Goal: Task Accomplishment & Management: Manage account settings

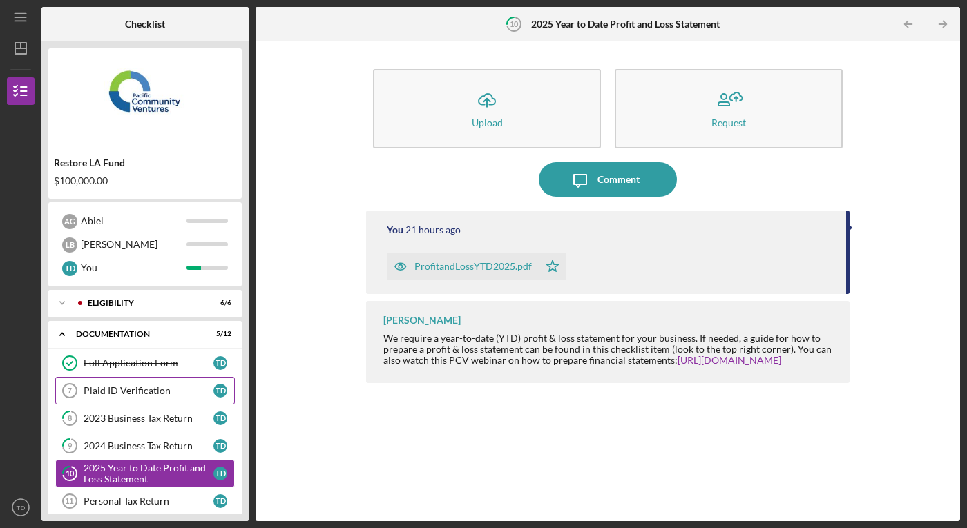
click at [155, 387] on div "Plaid ID Verification" at bounding box center [149, 390] width 130 height 11
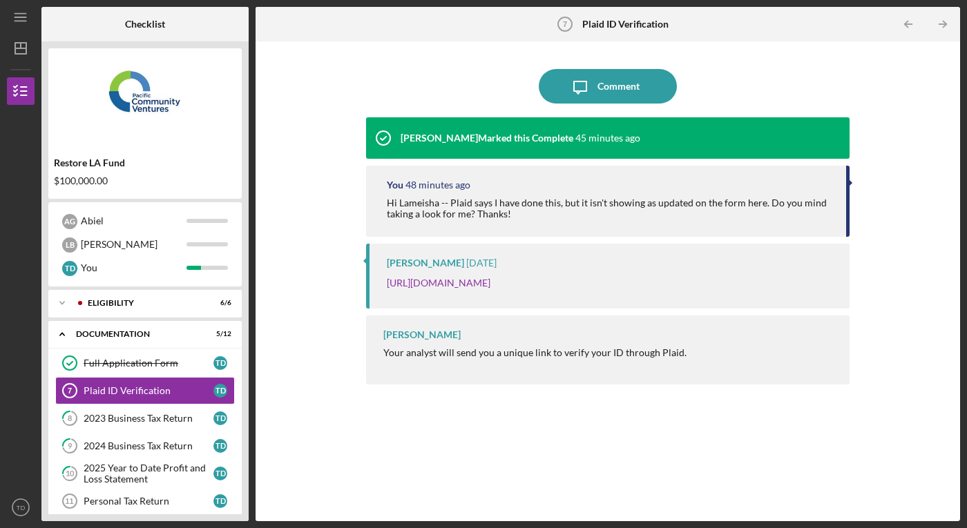
click at [178, 144] on div "Restore LA Fund $100,000.00" at bounding box center [144, 123] width 193 height 151
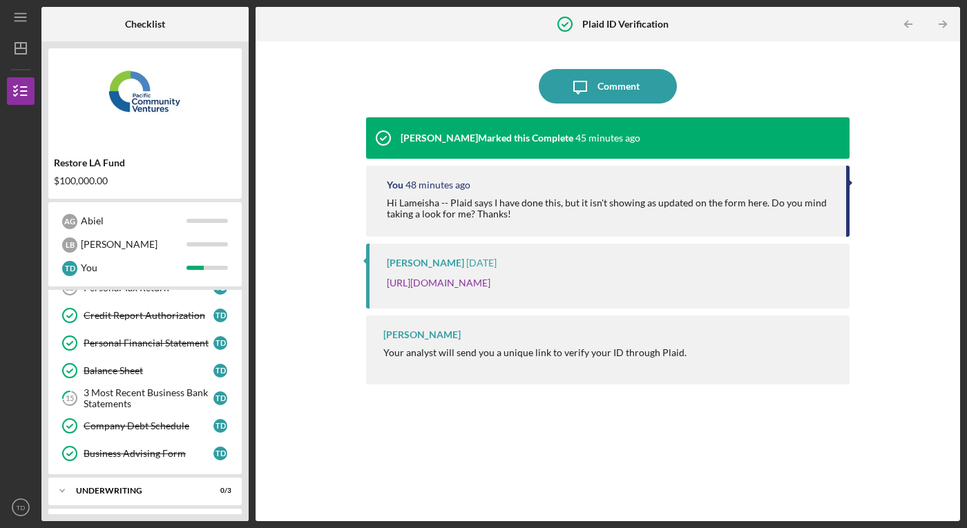
scroll to position [242, 0]
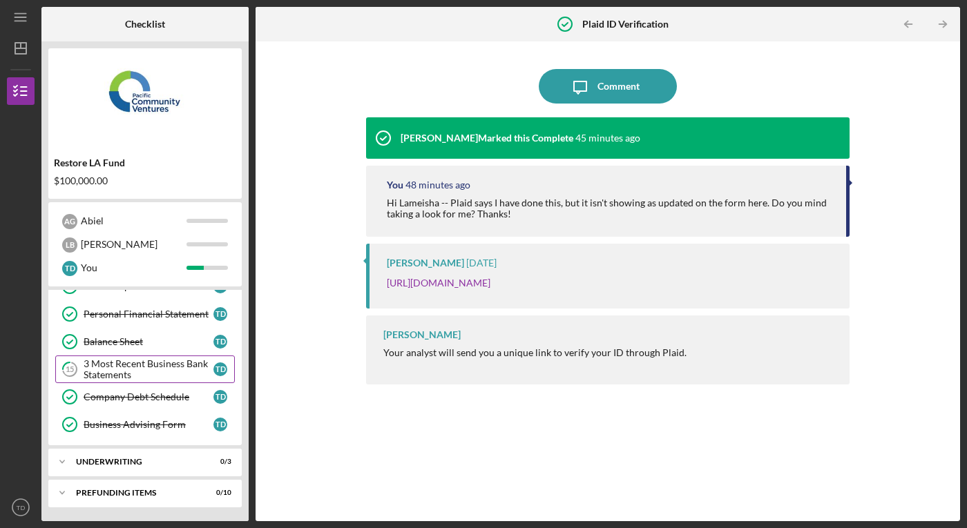
click at [133, 365] on div "3 Most Recent Business Bank Statements" at bounding box center [149, 369] width 130 height 22
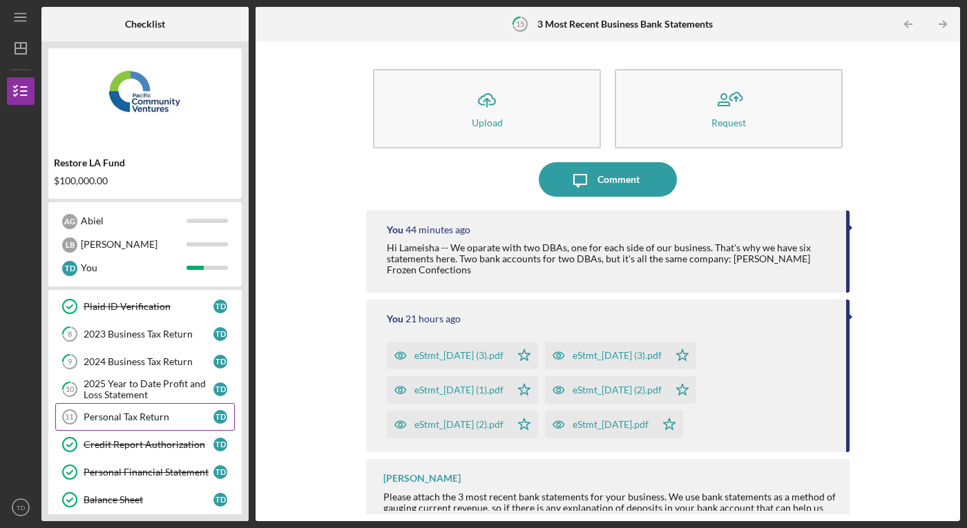
scroll to position [71, 0]
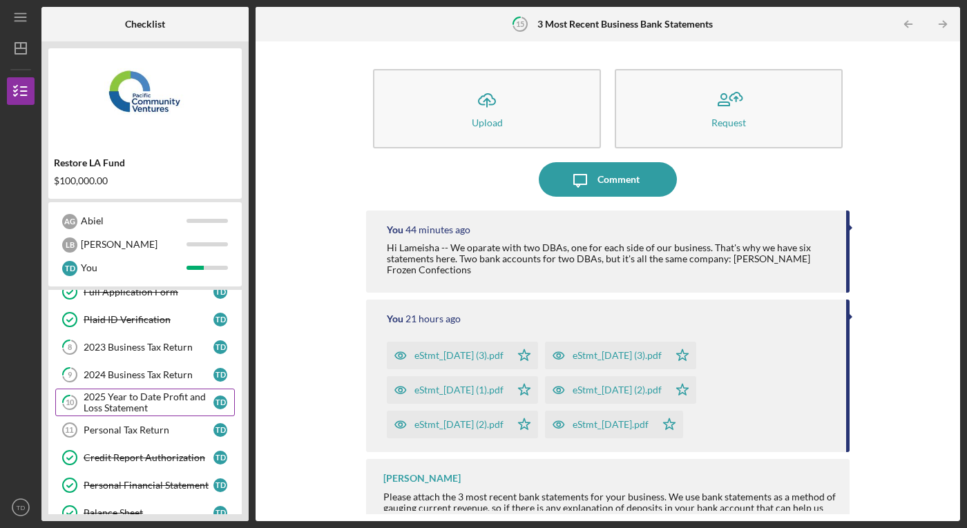
click at [166, 396] on div "2025 Year to Date Profit and Loss Statement" at bounding box center [149, 402] width 130 height 22
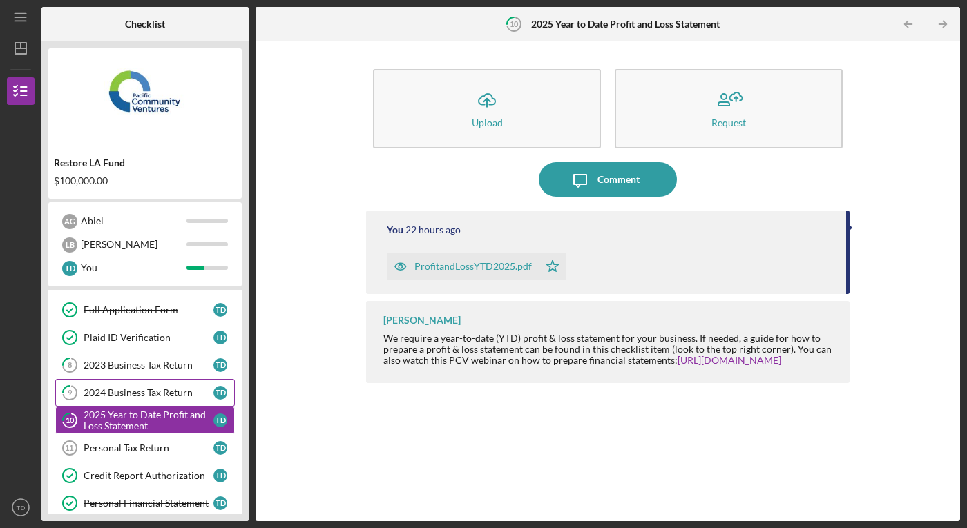
scroll to position [242, 0]
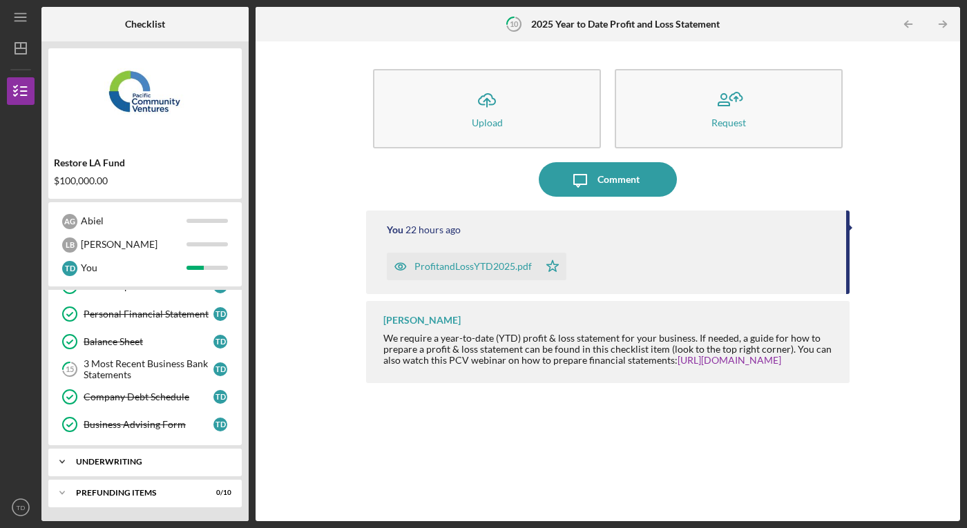
click at [162, 463] on div "Underwriting" at bounding box center [150, 462] width 148 height 8
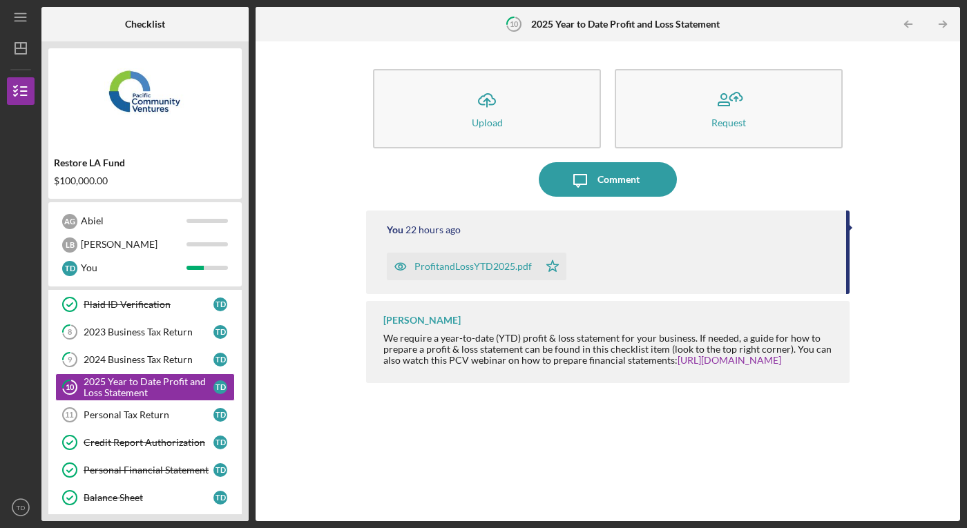
scroll to position [0, 0]
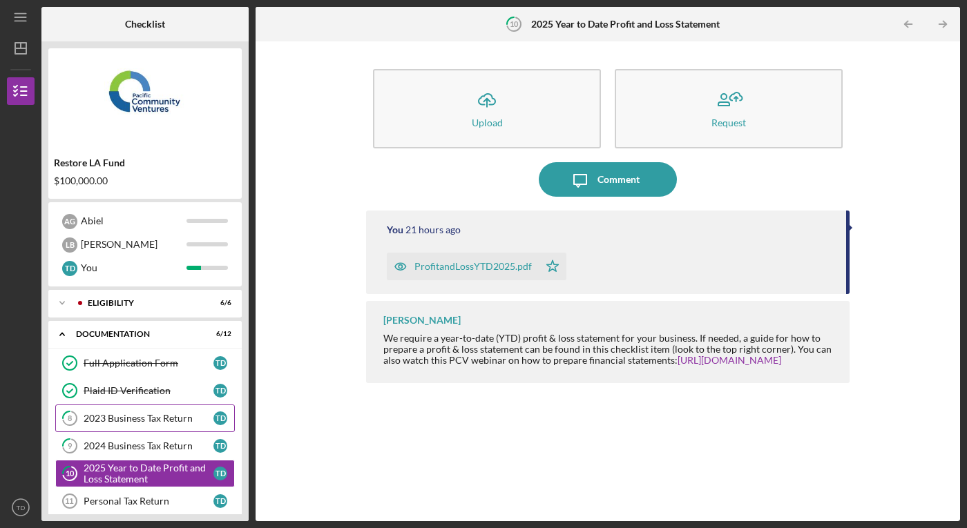
click at [126, 422] on div "2023 Business Tax Return" at bounding box center [149, 418] width 130 height 11
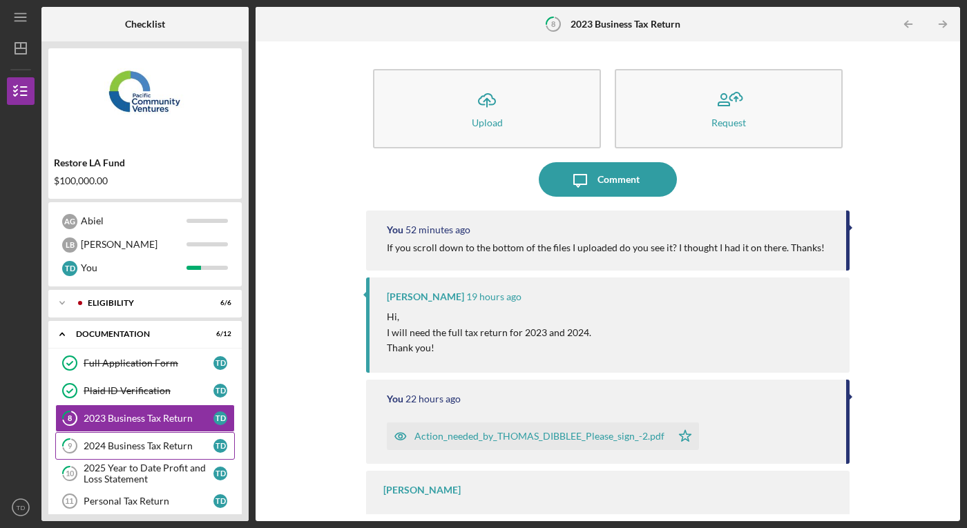
click at [127, 443] on div "2024 Business Tax Return" at bounding box center [149, 446] width 130 height 11
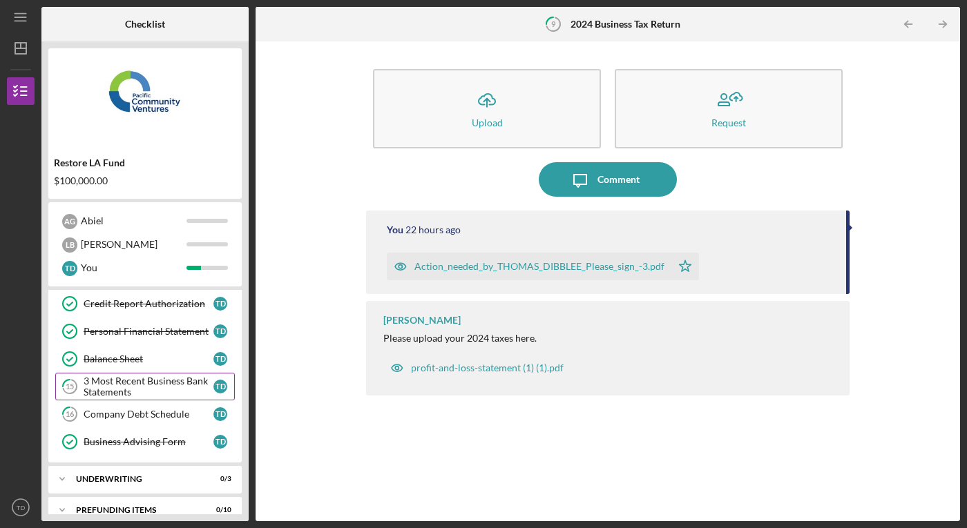
scroll to position [137, 0]
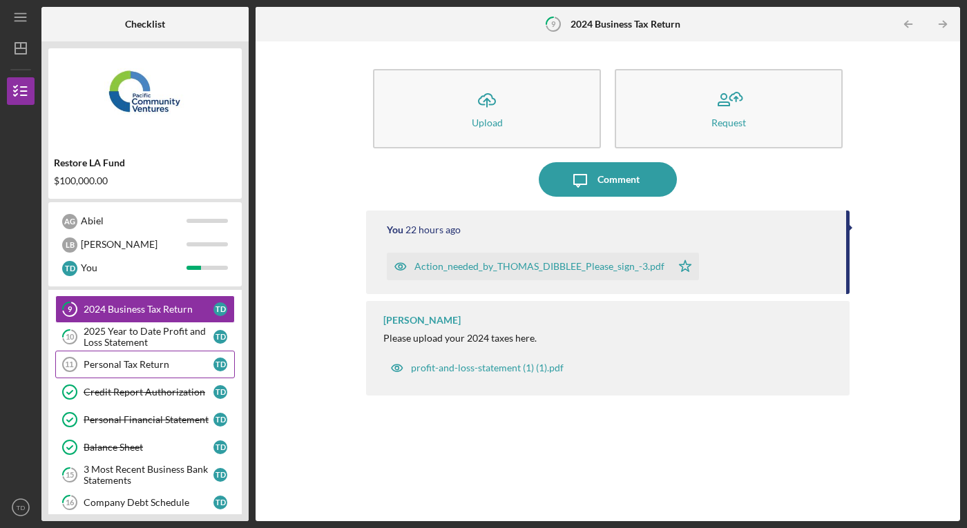
click at [155, 367] on div "Personal Tax Return" at bounding box center [149, 364] width 130 height 11
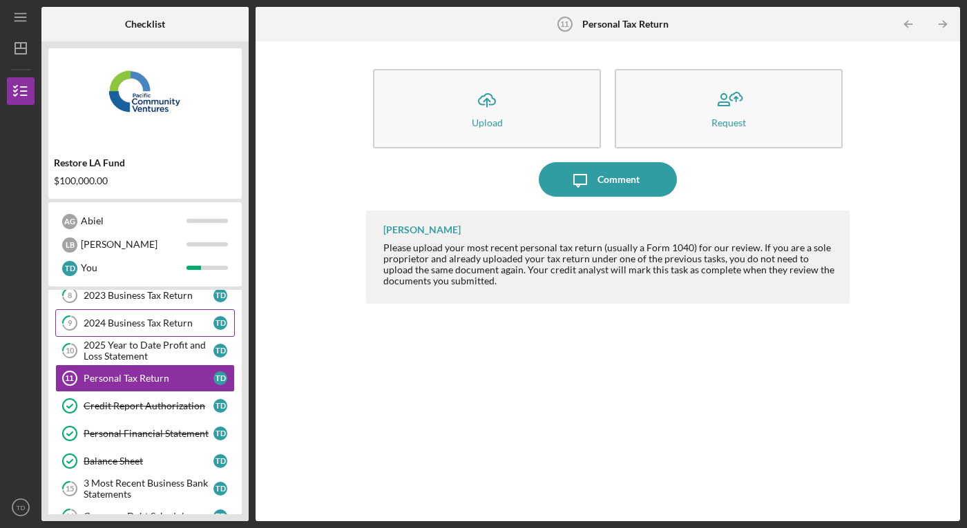
scroll to position [139, 0]
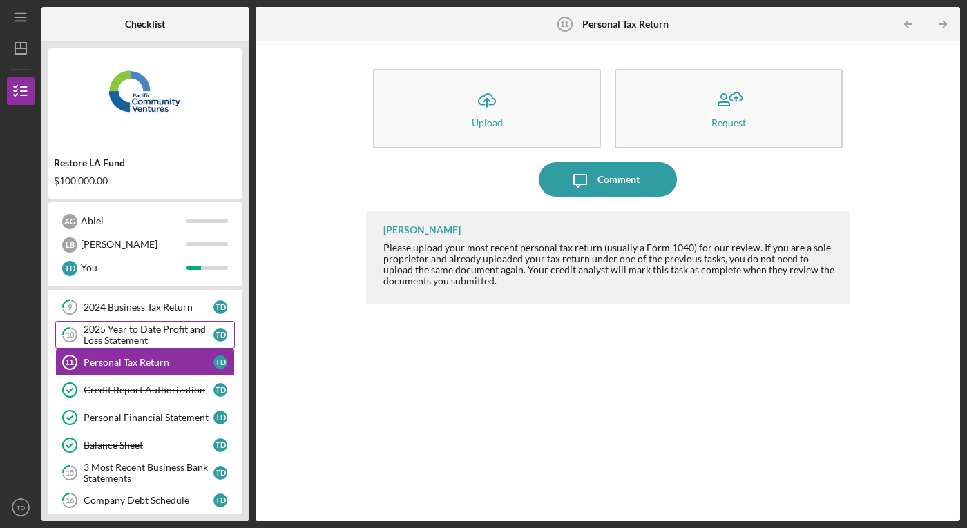
click at [141, 334] on div "2025 Year to Date Profit and Loss Statement" at bounding box center [149, 335] width 130 height 22
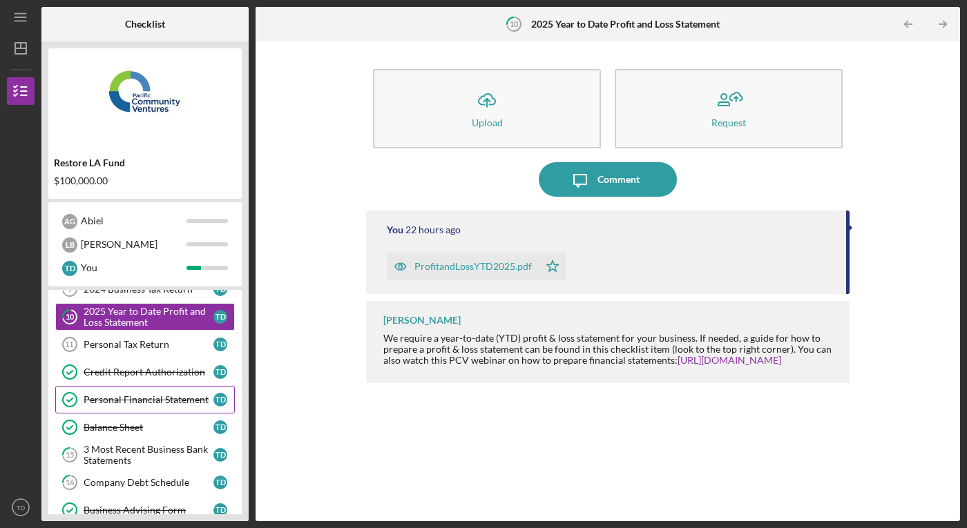
scroll to position [162, 0]
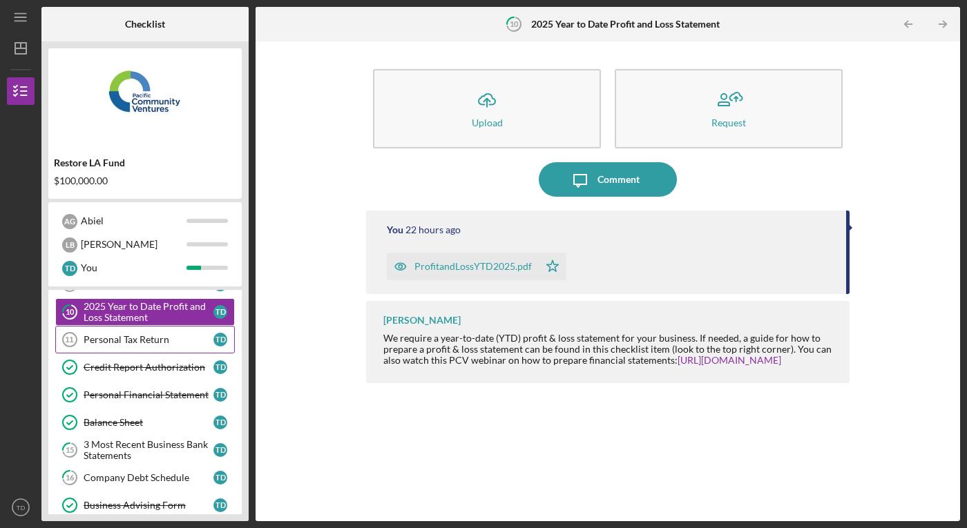
click at [134, 338] on div "Personal Tax Return" at bounding box center [149, 339] width 130 height 11
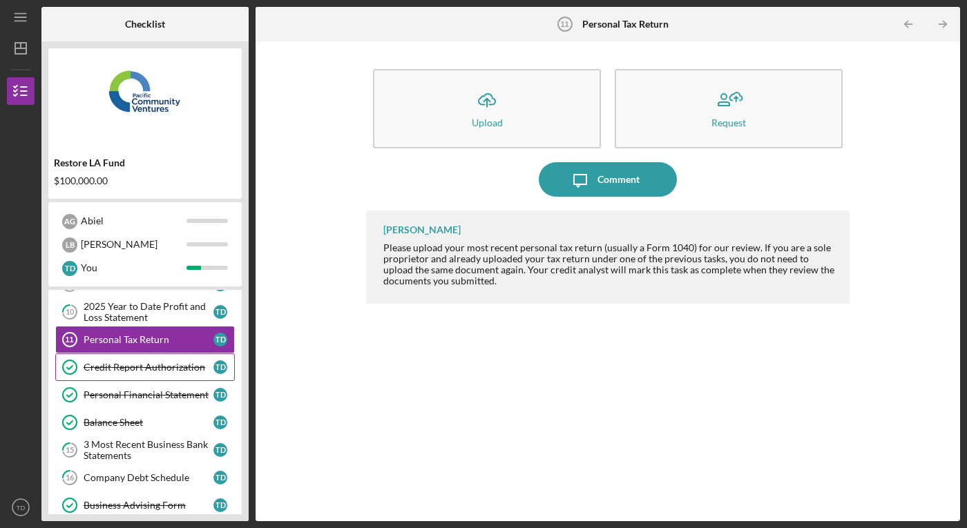
scroll to position [242, 0]
